Goal: Task Accomplishment & Management: Use online tool/utility

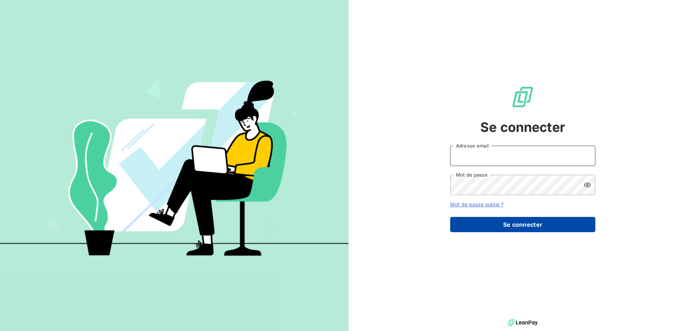
type input "[EMAIL_ADDRESS][DOMAIN_NAME]"
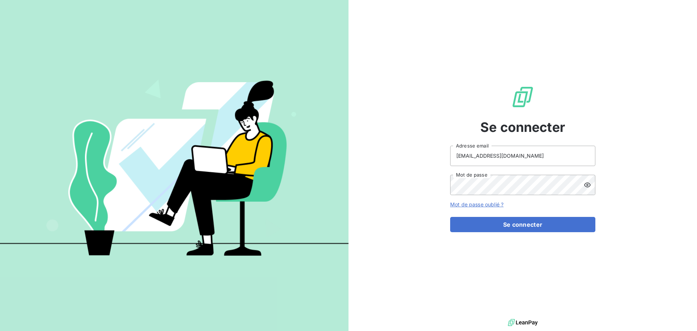
drag, startPoint x: 521, startPoint y: 223, endPoint x: 424, endPoint y: 225, distance: 96.9
click at [521, 223] on button "Se connecter" at bounding box center [522, 224] width 145 height 15
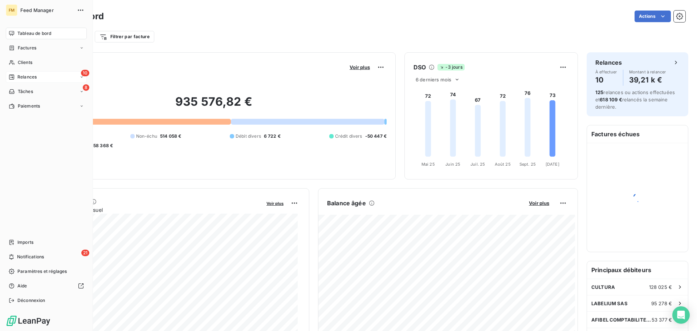
click at [26, 80] on div "10 Relances" at bounding box center [46, 77] width 81 height 12
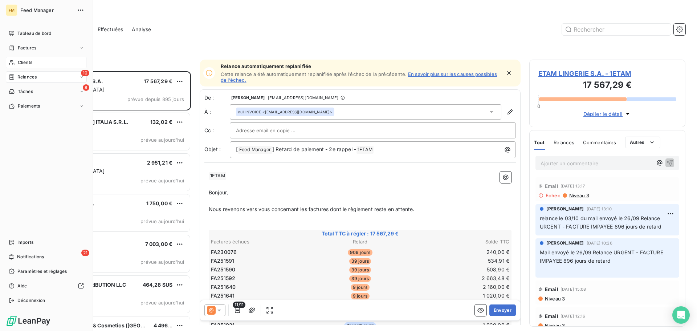
click at [23, 64] on span "Clients" at bounding box center [25, 62] width 15 height 7
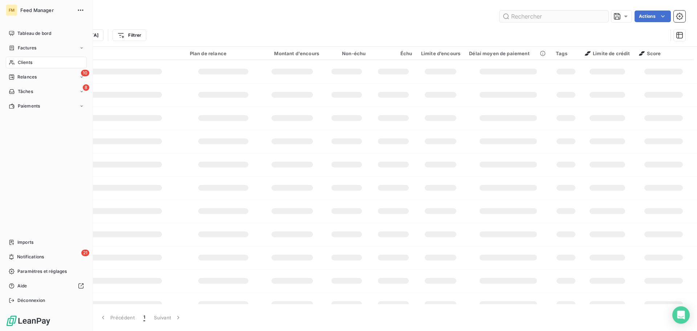
click at [530, 12] on input "text" at bounding box center [553, 17] width 109 height 12
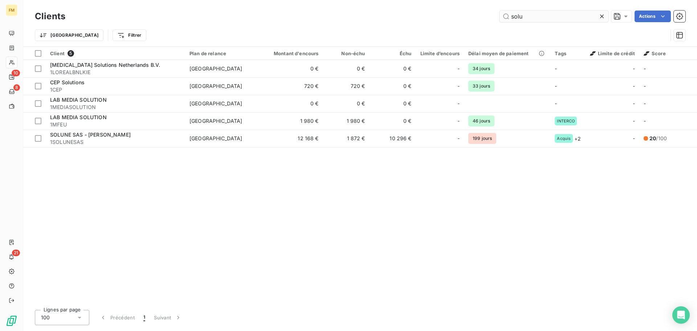
type input "solu"
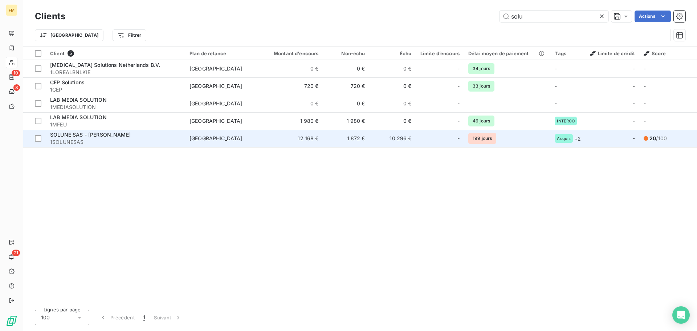
click at [119, 134] on span "SOLUNE SAS - [PERSON_NAME]" at bounding box center [90, 134] width 81 height 6
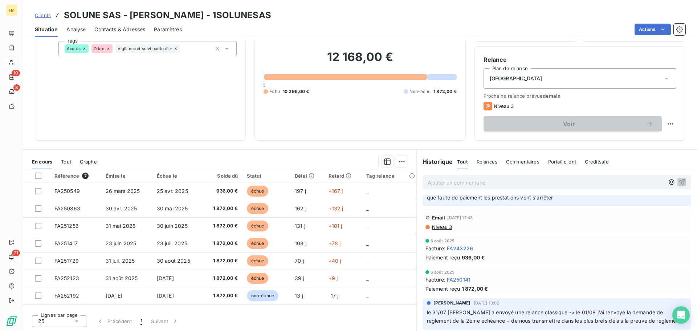
scroll to position [327, 0]
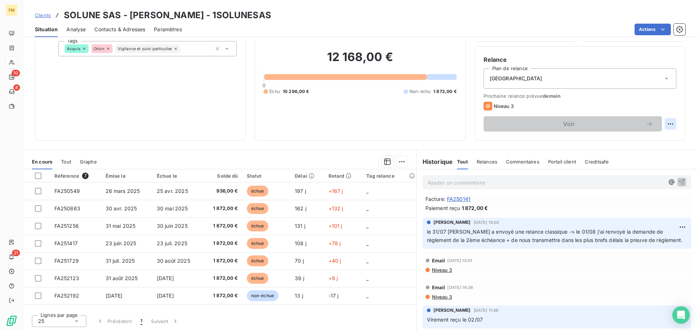
click at [669, 126] on html "FM 10 8 21 Clients SOLUNE SAS - [PERSON_NAME] - 1SOLUNESAS Situation Analyse Co…" at bounding box center [348, 165] width 697 height 331
click at [636, 137] on div "Replanifier cette action" at bounding box center [634, 140] width 65 height 12
select select "9"
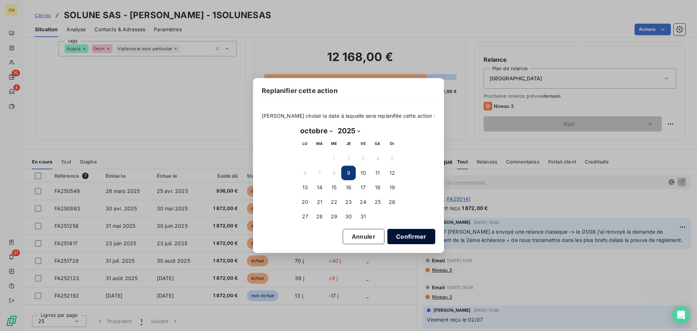
click at [405, 238] on button "Confirmer" at bounding box center [411, 236] width 48 height 15
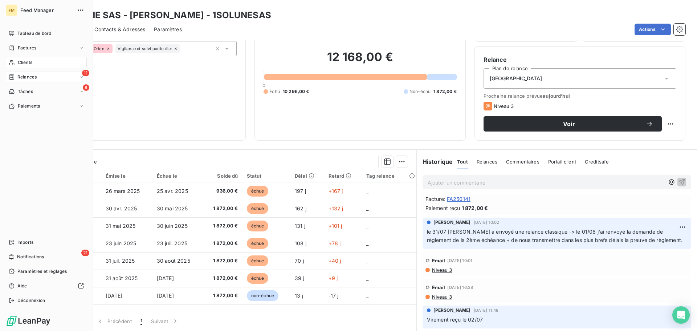
click at [24, 77] on span "Relances" at bounding box center [26, 77] width 19 height 7
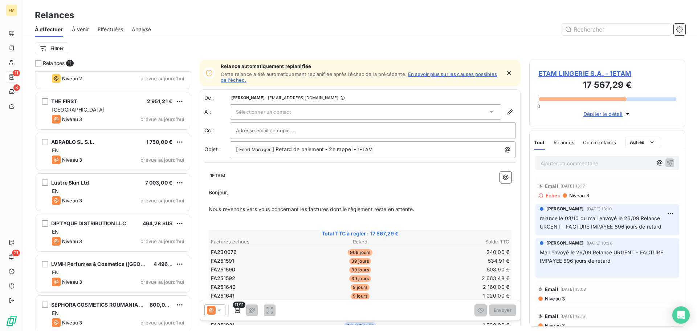
scroll to position [188, 0]
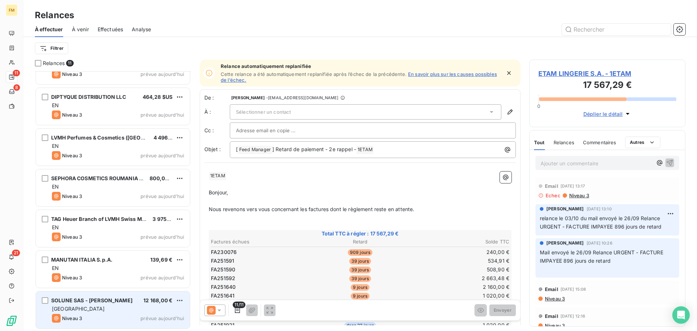
click at [87, 317] on div "Niveau 3 prévue aujourd’hui" at bounding box center [118, 318] width 132 height 9
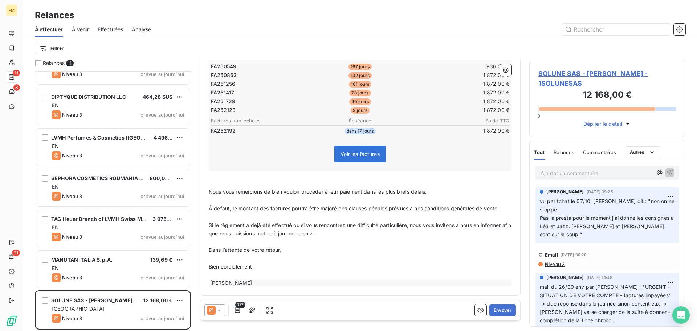
scroll to position [168, 0]
click at [492, 308] on button "Envoyer" at bounding box center [502, 310] width 26 height 12
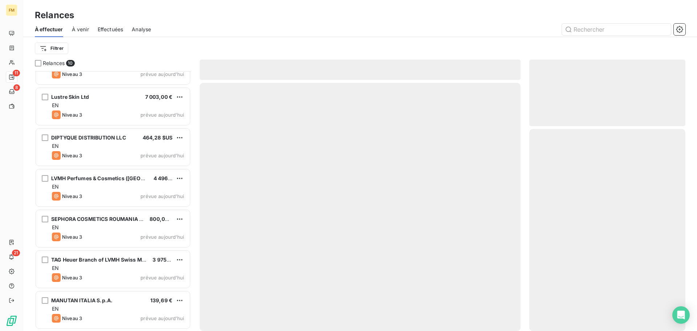
scroll to position [147, 0]
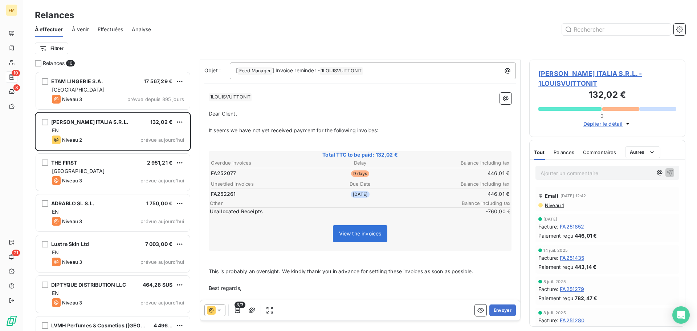
scroll to position [94, 0]
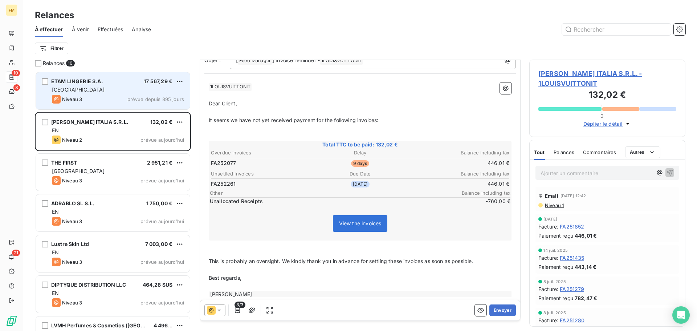
click at [117, 95] on div "Niveau 3 prévue depuis 895 jours" at bounding box center [118, 99] width 132 height 9
